Goal: Navigation & Orientation: Find specific page/section

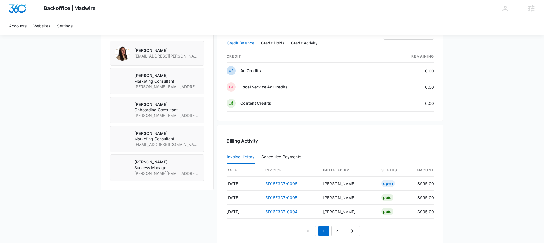
scroll to position [429, 0]
click at [272, 183] on link "5D16F3D7-0006" at bounding box center [282, 183] width 32 height 5
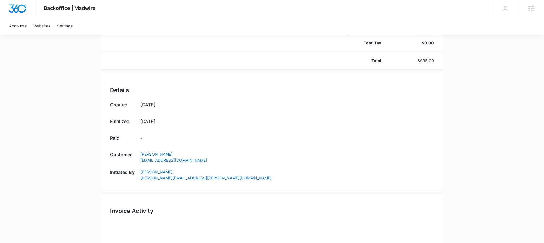
scroll to position [266, 0]
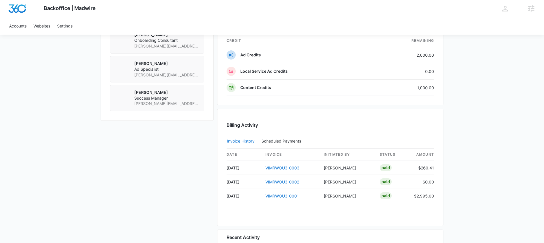
scroll to position [486, 0]
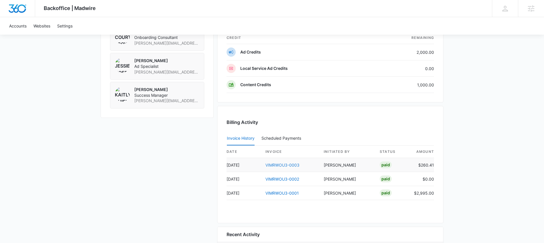
click at [294, 164] on link "VIMRWOU3-0003" at bounding box center [283, 164] width 34 height 5
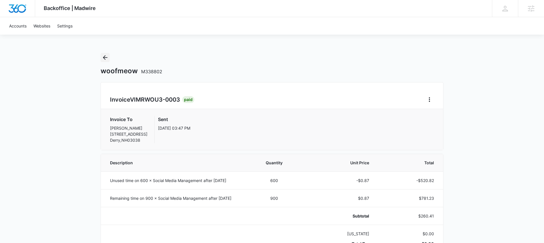
click at [105, 56] on icon "Back" at bounding box center [105, 57] width 5 height 5
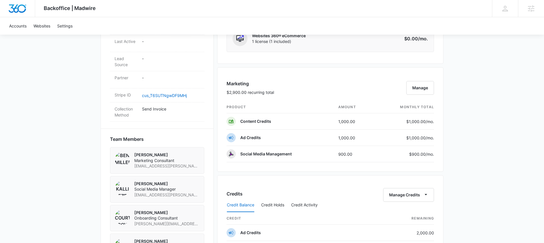
scroll to position [509, 0]
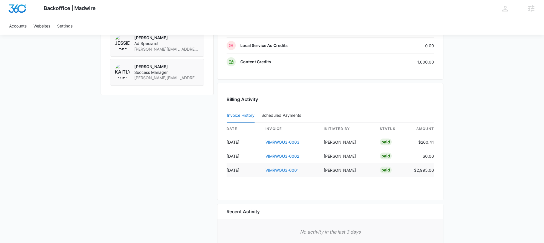
click at [275, 170] on link "VIMRWOU3-0001" at bounding box center [282, 170] width 33 height 5
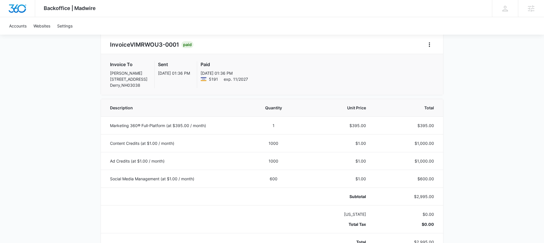
scroll to position [56, 0]
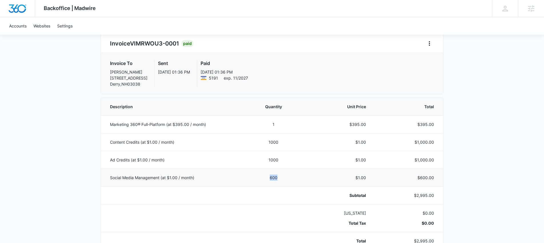
drag, startPoint x: 239, startPoint y: 178, endPoint x: 285, endPoint y: 179, distance: 45.7
click at [285, 179] on tr "Social Media Management (at $1.00 / month) 600 $1.00 $600.00" at bounding box center [272, 177] width 342 height 18
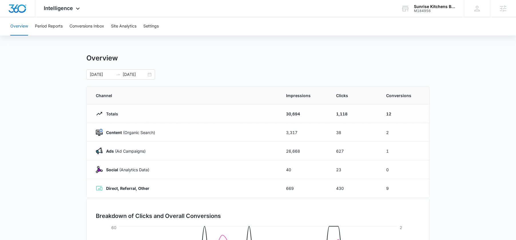
scroll to position [32, 0]
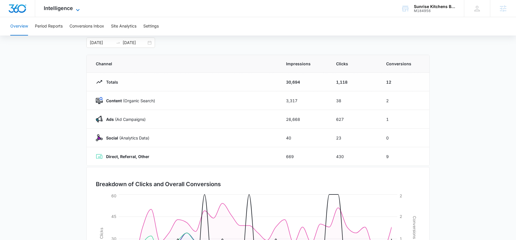
click at [68, 7] on span "Intelligence" at bounding box center [58, 8] width 29 height 6
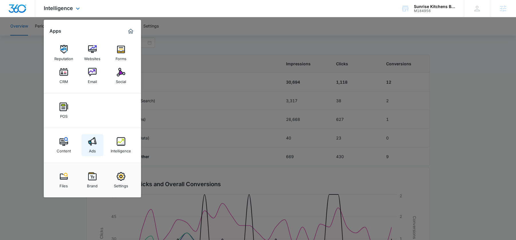
click at [93, 152] on div "Ads" at bounding box center [92, 149] width 7 height 7
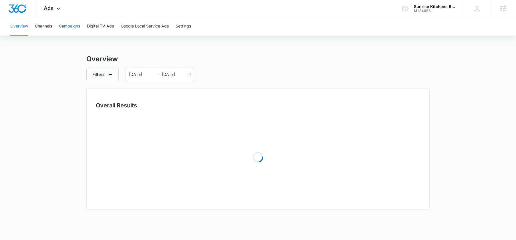
click at [72, 21] on button "Campaigns" at bounding box center [69, 26] width 21 height 18
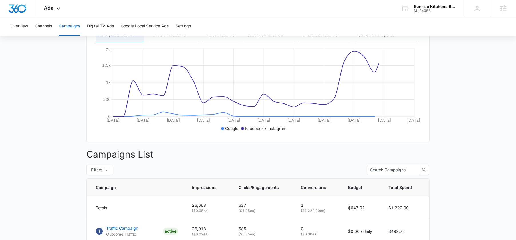
scroll to position [175, 0]
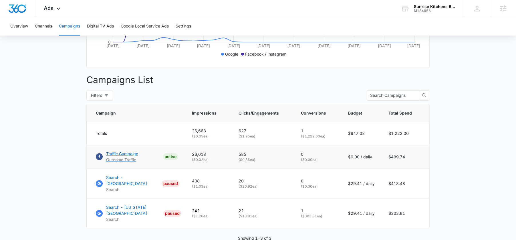
click at [135, 152] on p "Traffic Campaign" at bounding box center [122, 153] width 32 height 6
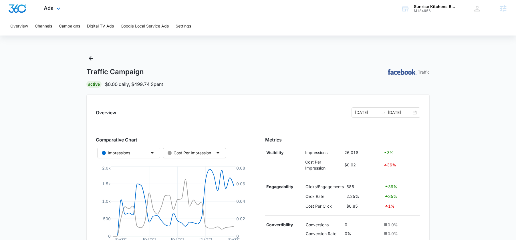
click at [52, 4] on div "Ads Apps Reputation Websites Forms CRM Email Social POS Content Ads Intelligenc…" at bounding box center [52, 8] width 35 height 17
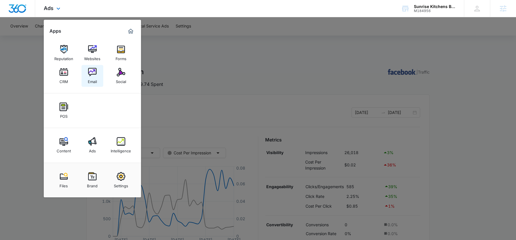
click at [93, 73] on img at bounding box center [92, 72] width 9 height 9
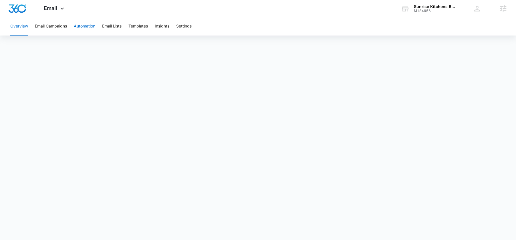
click at [83, 30] on button "Automation" at bounding box center [84, 26] width 21 height 18
click at [110, 27] on button "Email Lists" at bounding box center [111, 26] width 19 height 18
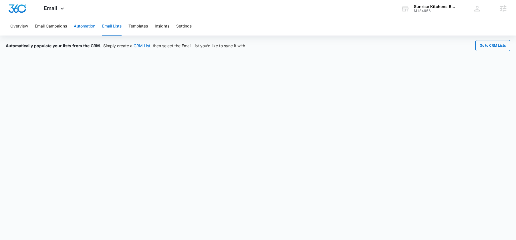
click at [78, 28] on button "Automation" at bounding box center [84, 26] width 21 height 18
